Goal: Task Accomplishment & Management: Use online tool/utility

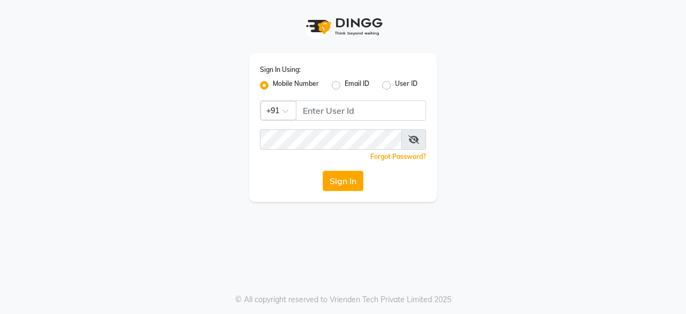
click at [330, 107] on input "Username" at bounding box center [361, 110] width 130 height 20
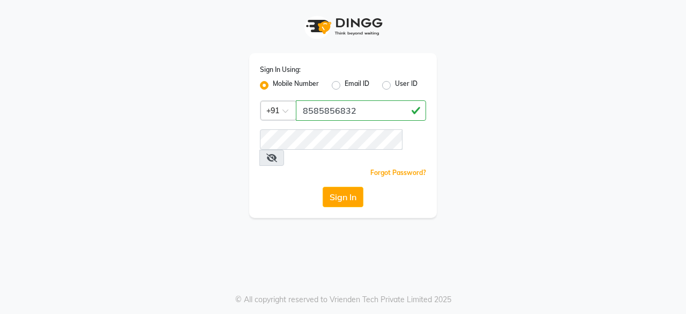
type input "8585856832"
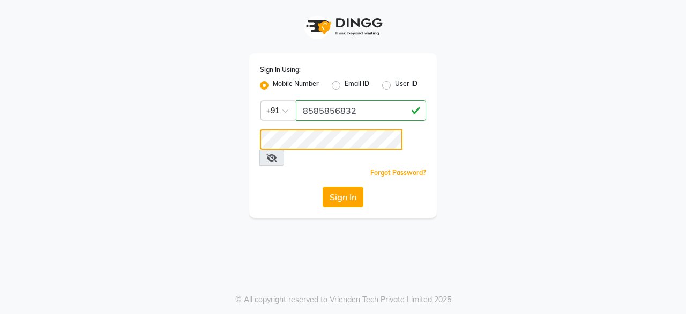
click at [323, 187] on button "Sign In" at bounding box center [343, 197] width 41 height 20
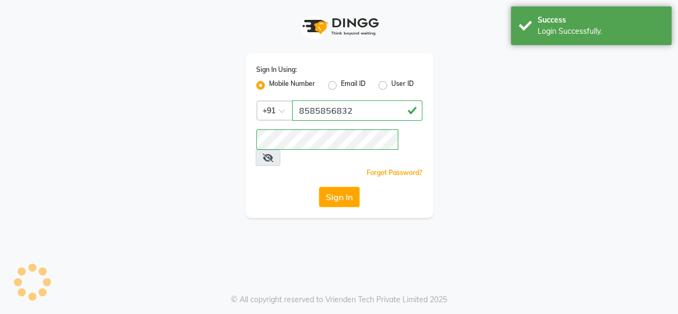
select select "service"
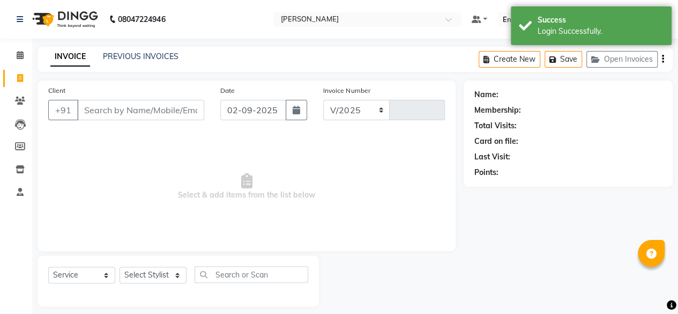
select select "7913"
type input "0106"
